Goal: Transaction & Acquisition: Purchase product/service

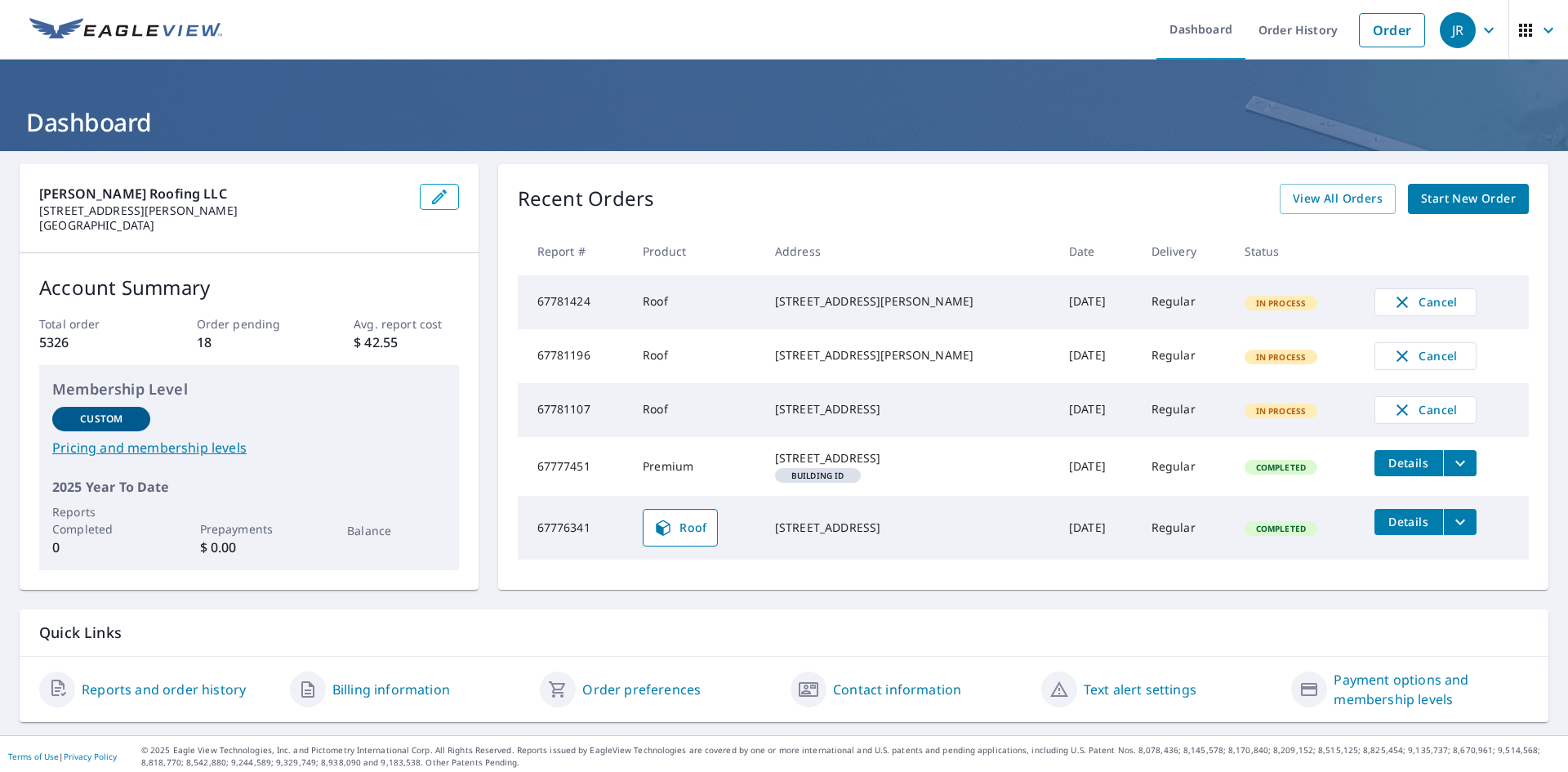
click at [1422, 198] on span "Start New Order" at bounding box center [1468, 199] width 95 height 21
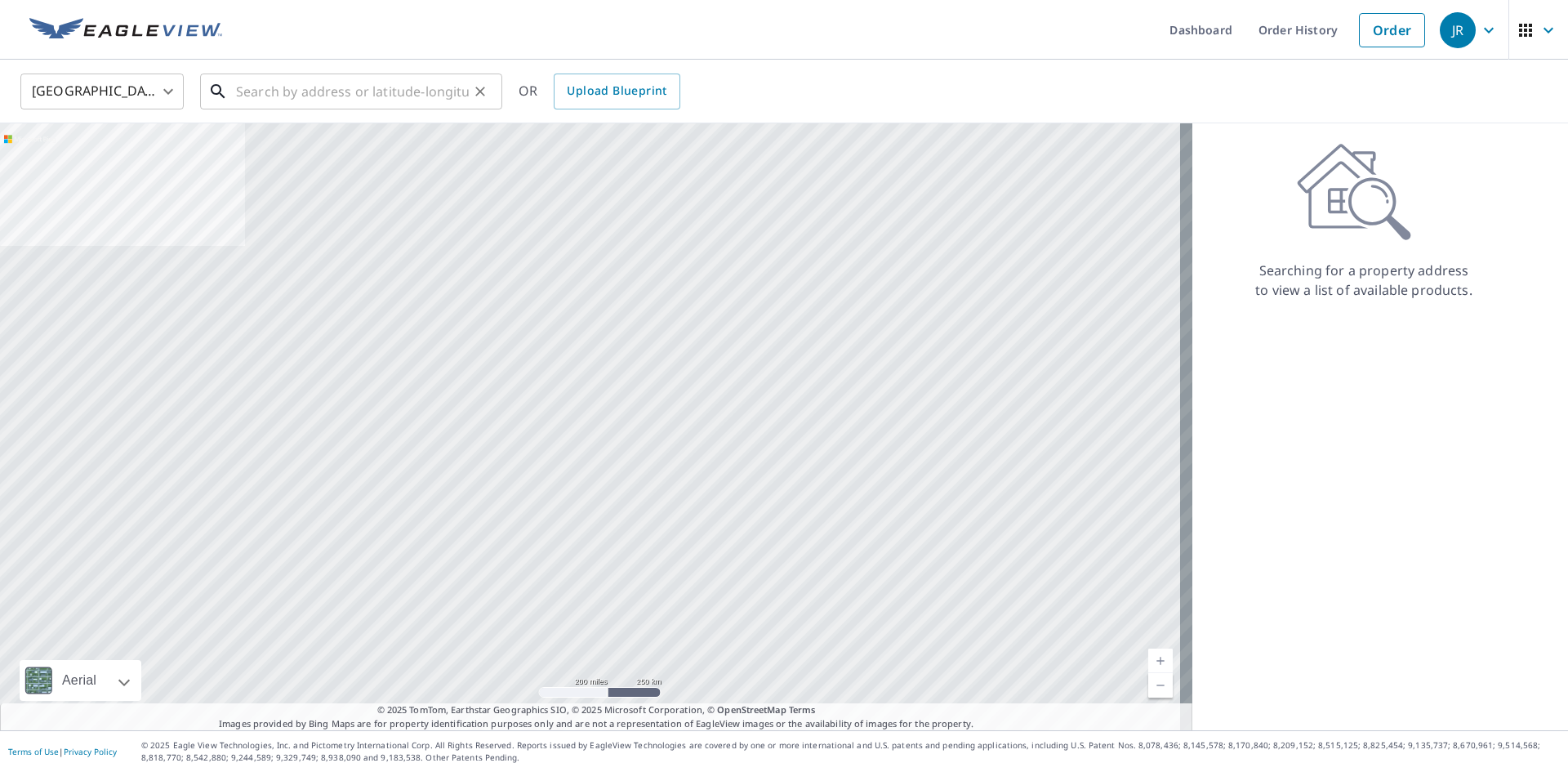
click at [396, 82] on input "text" at bounding box center [352, 92] width 233 height 46
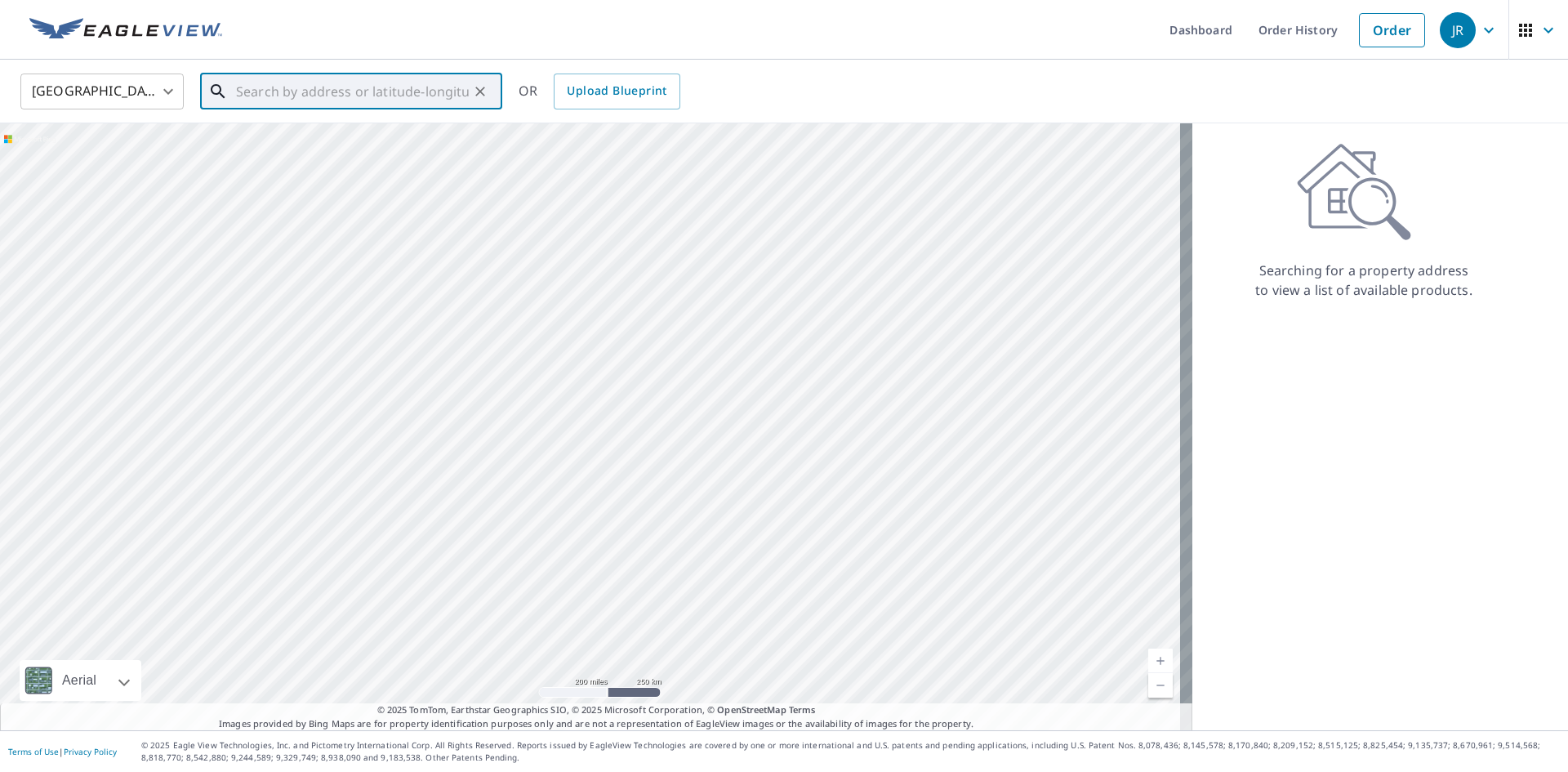
paste input "[STREET_ADDRESS]"
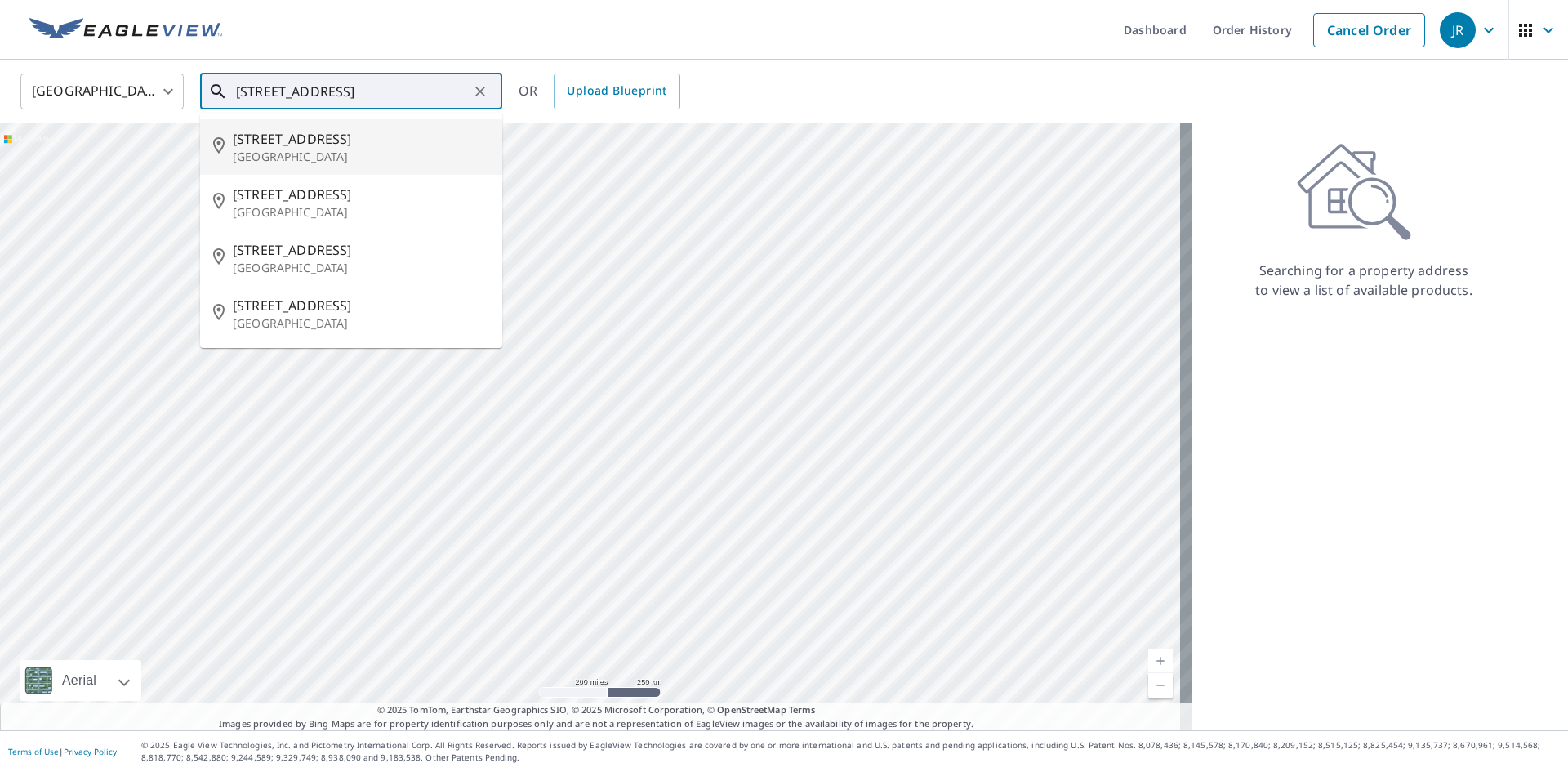
click at [357, 139] on span "[STREET_ADDRESS]" at bounding box center [361, 139] width 257 height 20
type input "[STREET_ADDRESS]"
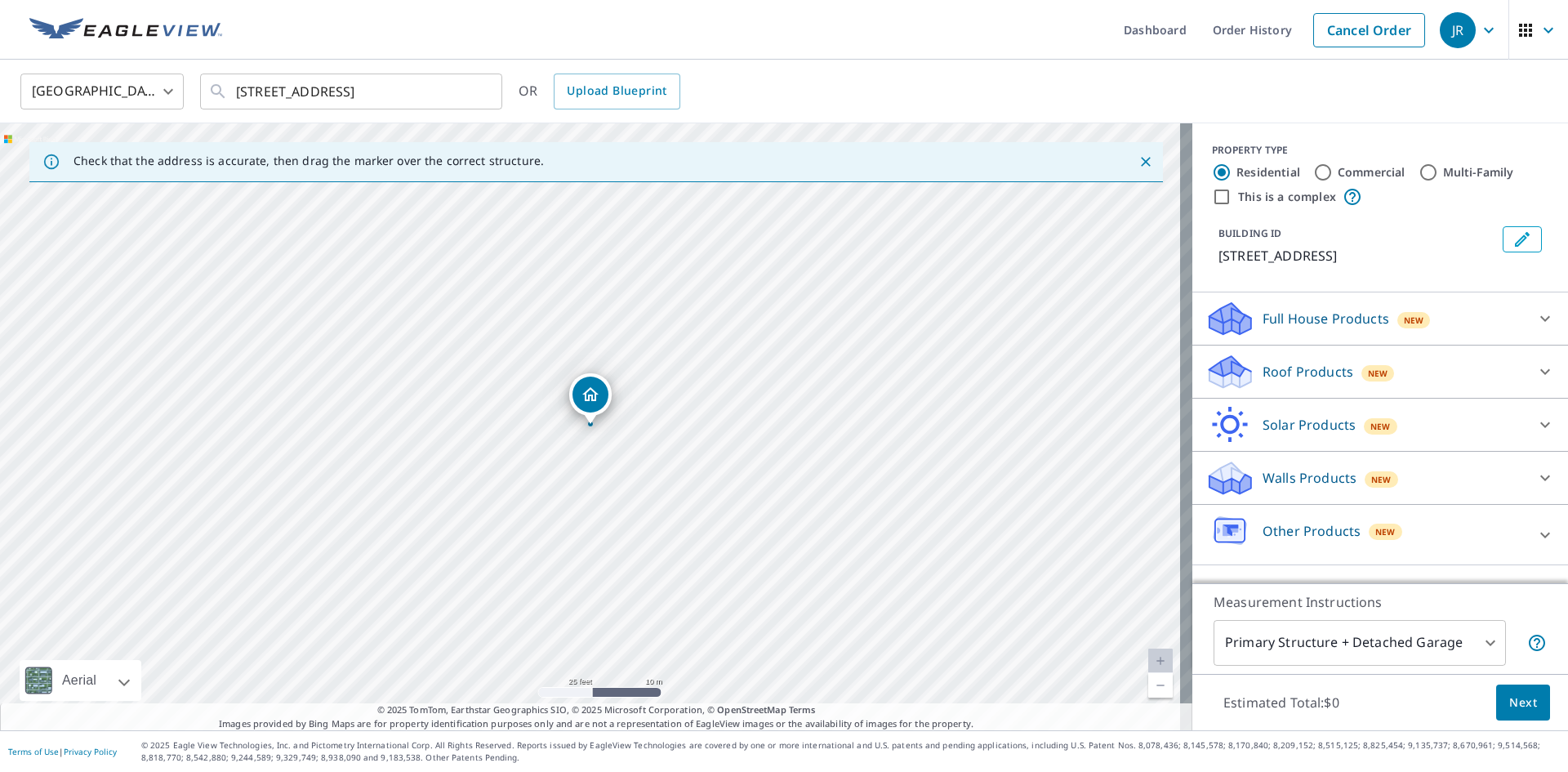
click at [1271, 372] on p "Roof Products" at bounding box center [1307, 372] width 91 height 20
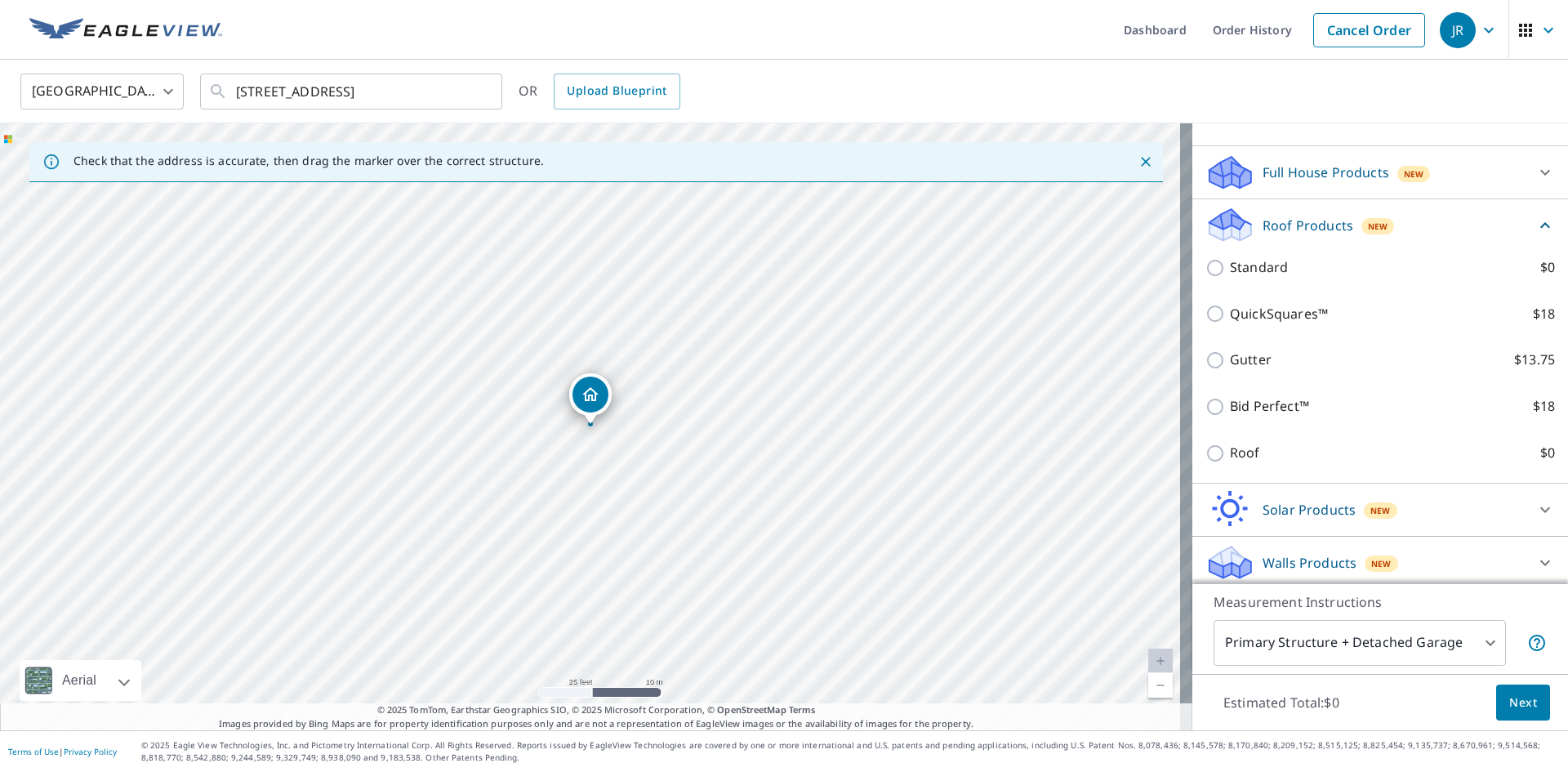
scroll to position [163, 0]
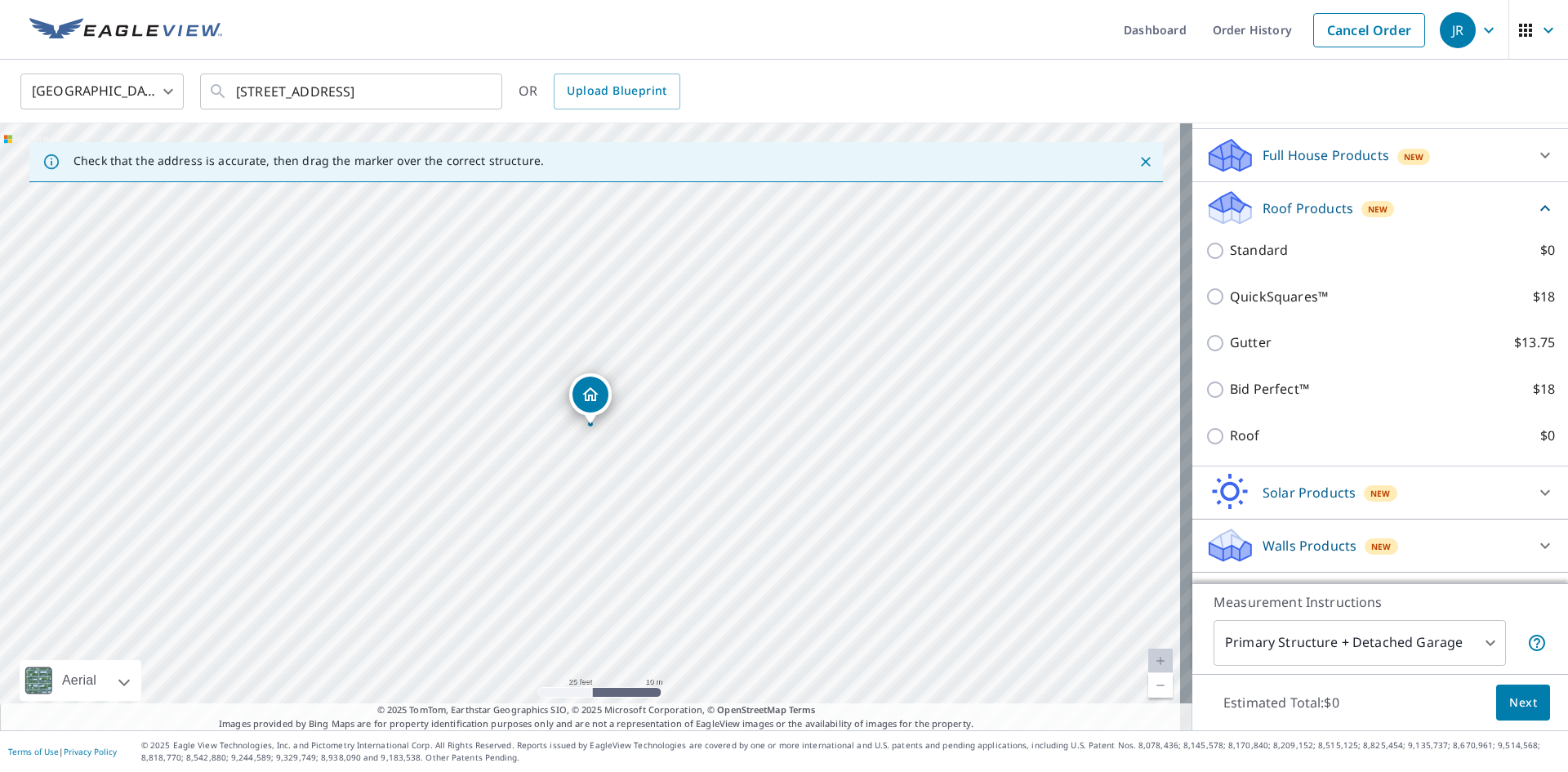
click at [1230, 440] on p "Roof" at bounding box center [1245, 436] width 30 height 21
click at [1220, 440] on input "Roof $0" at bounding box center [1217, 436] width 25 height 20
checkbox input "true"
type input "3"
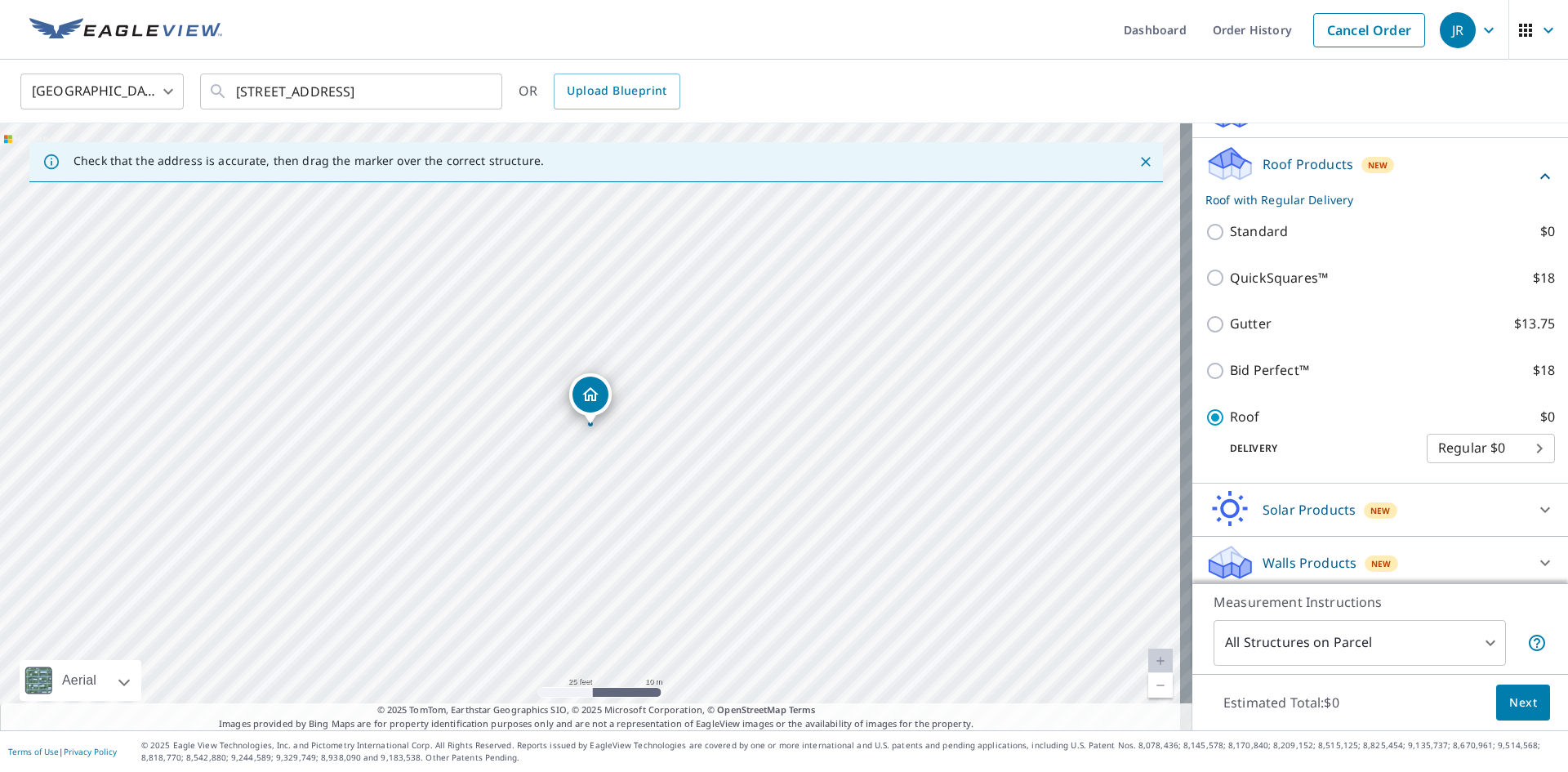
click at [1509, 702] on span "Next" at bounding box center [1523, 702] width 28 height 21
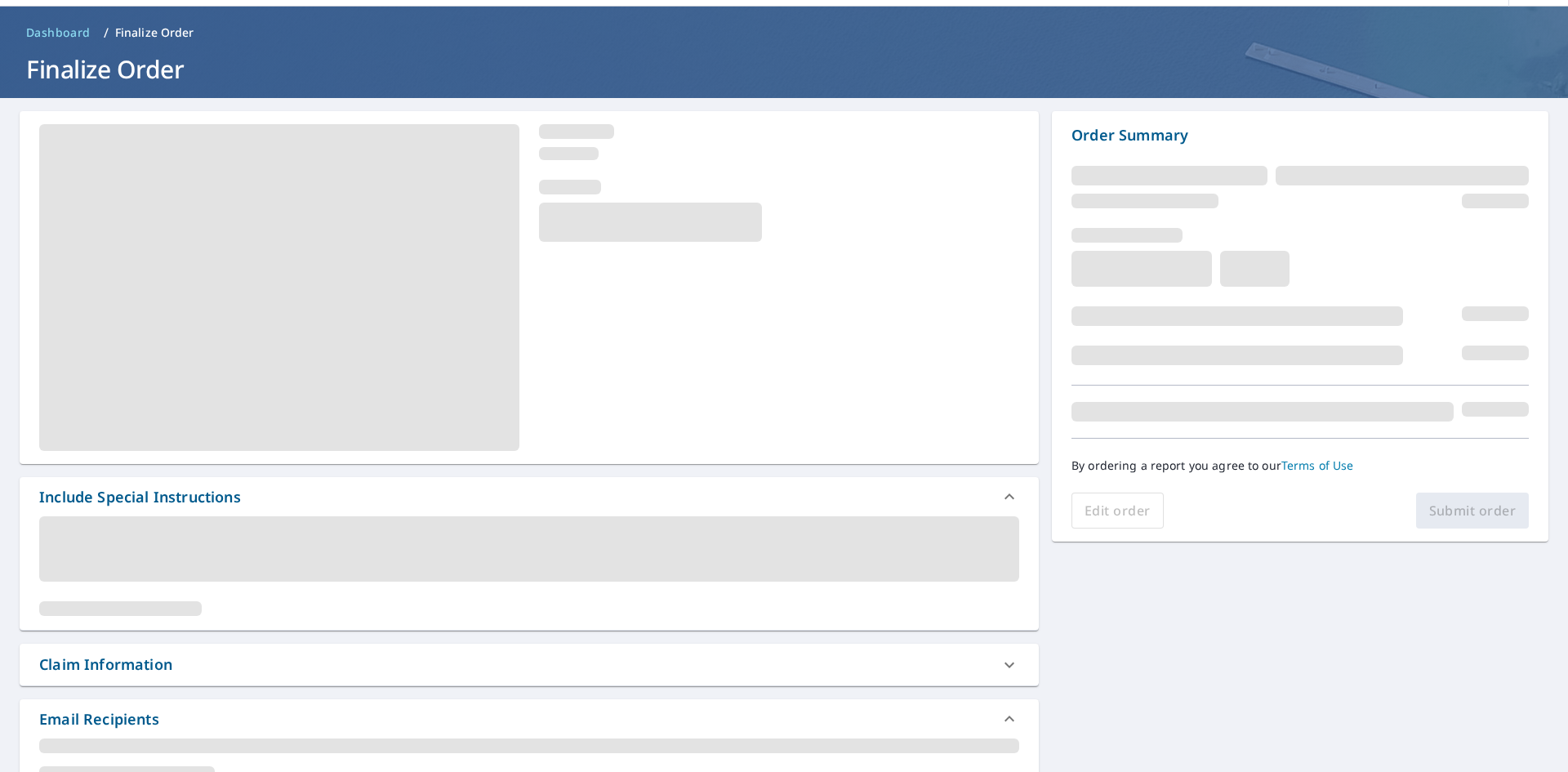
scroll to position [82, 0]
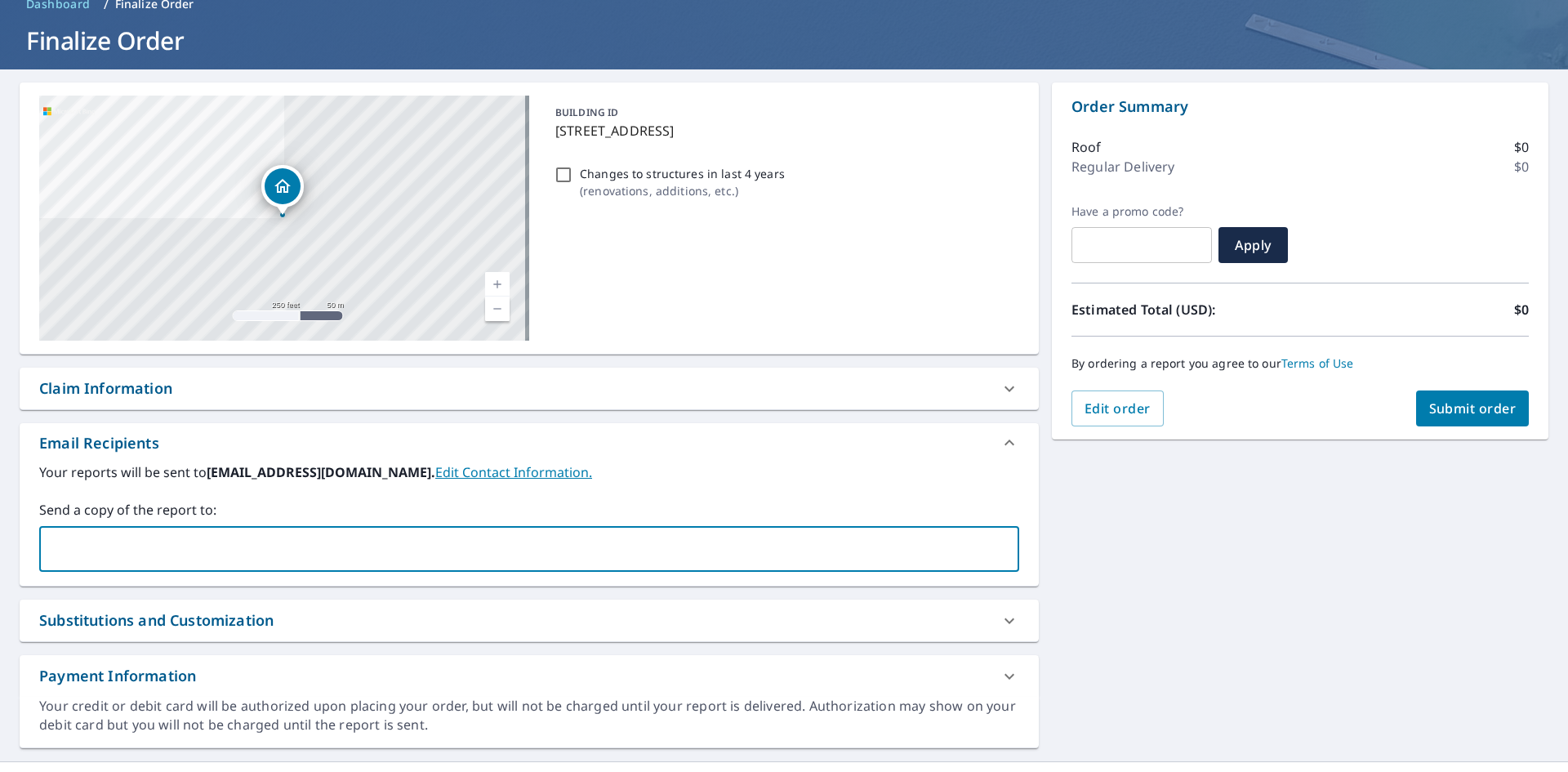
click at [266, 553] on input "text" at bounding box center [516, 548] width 940 height 31
type input "[PERSON_NAME][EMAIL_ADDRESS][DOMAIN_NAME]"
click at [1118, 512] on div "[STREET_ADDRESS] Aerial Road A standard road map Aerial A detailed look from ab…" at bounding box center [784, 415] width 1568 height 691
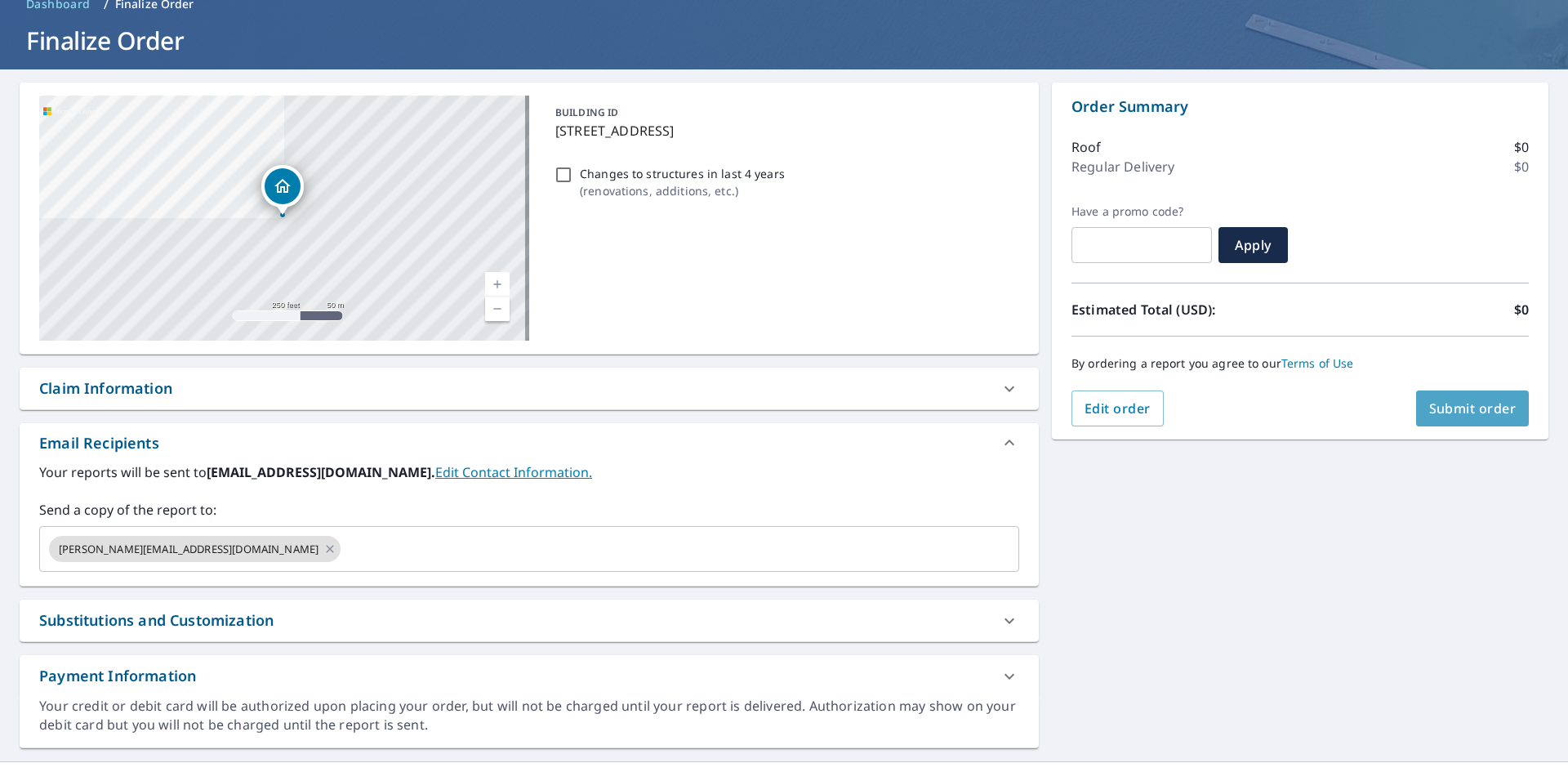
click at [1446, 401] on span "Submit order" at bounding box center [1472, 408] width 88 height 18
checkbox input "true"
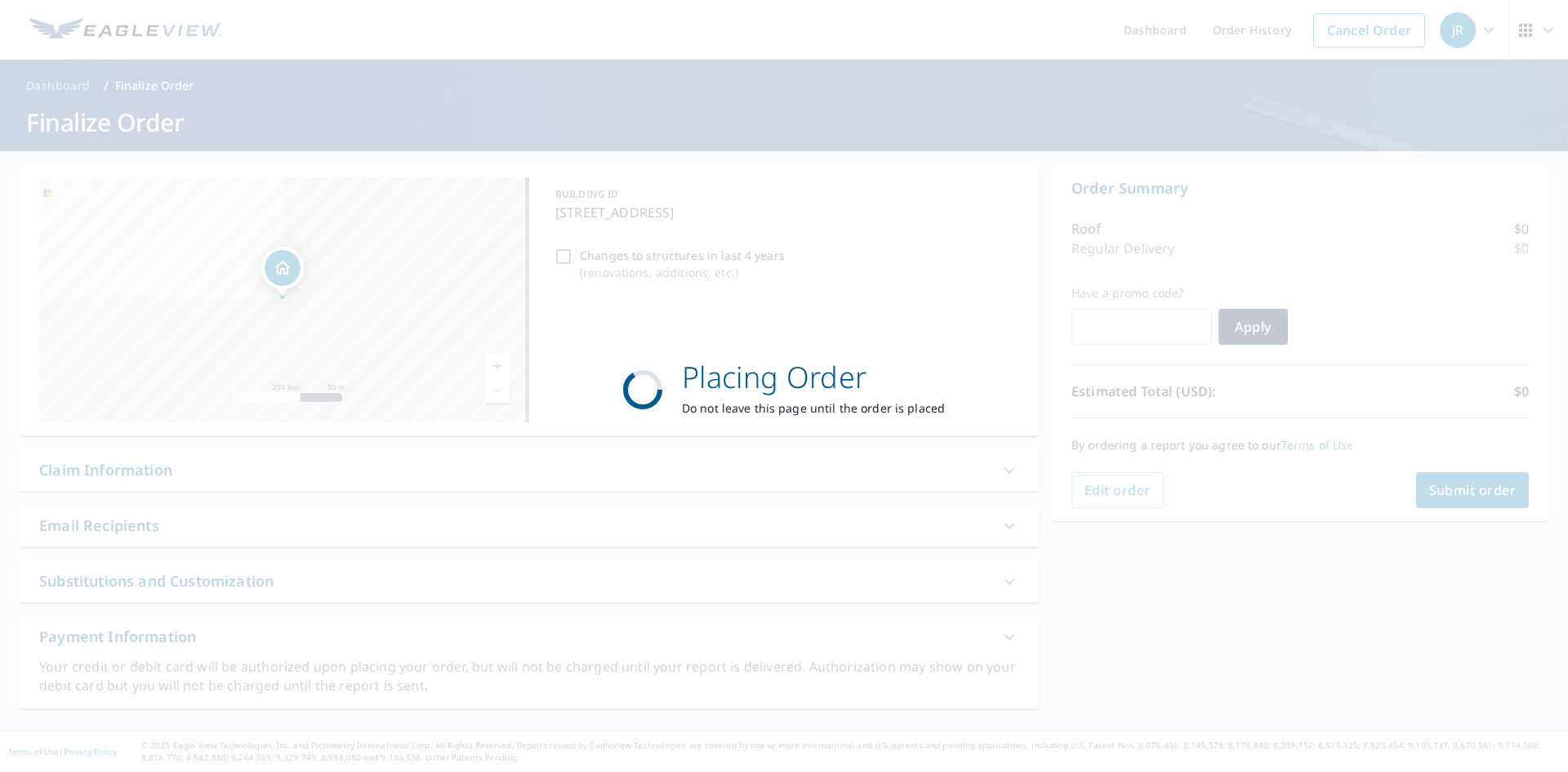
scroll to position [0, 0]
